Goal: Book appointment/travel/reservation

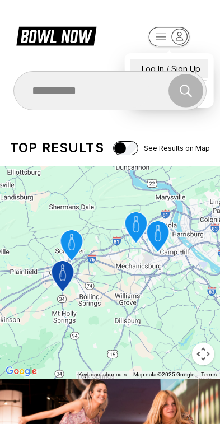
click at [191, 59] on div "Log In / Sign Up" at bounding box center [170, 69] width 78 height 20
select select "**"
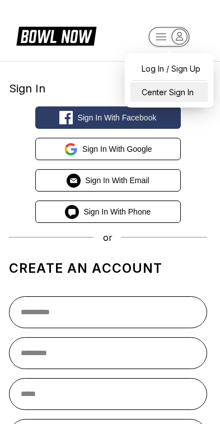
click at [182, 86] on div "Center Sign In" at bounding box center [170, 92] width 78 height 20
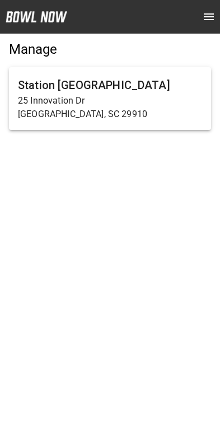
click at [167, 109] on p "[GEOGRAPHIC_DATA], SC 29910" at bounding box center [110, 114] width 184 height 13
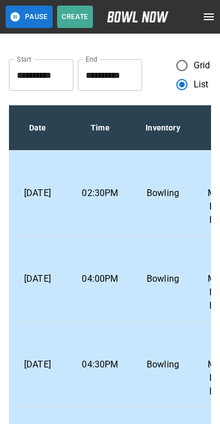
scroll to position [0, 65]
click at [160, 195] on p "Bowling" at bounding box center [163, 193] width 45 height 13
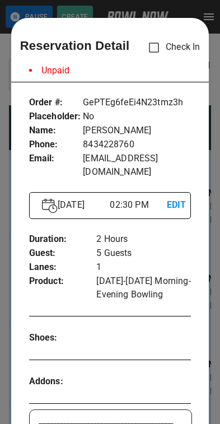
scroll to position [0, 0]
click at [211, 255] on div at bounding box center [110, 212] width 220 height 424
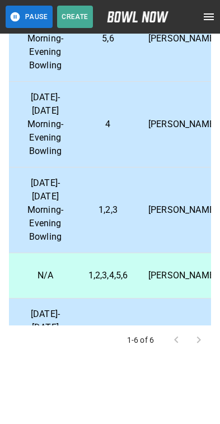
scroll to position [45, 248]
